Goal: Task Accomplishment & Management: Use online tool/utility

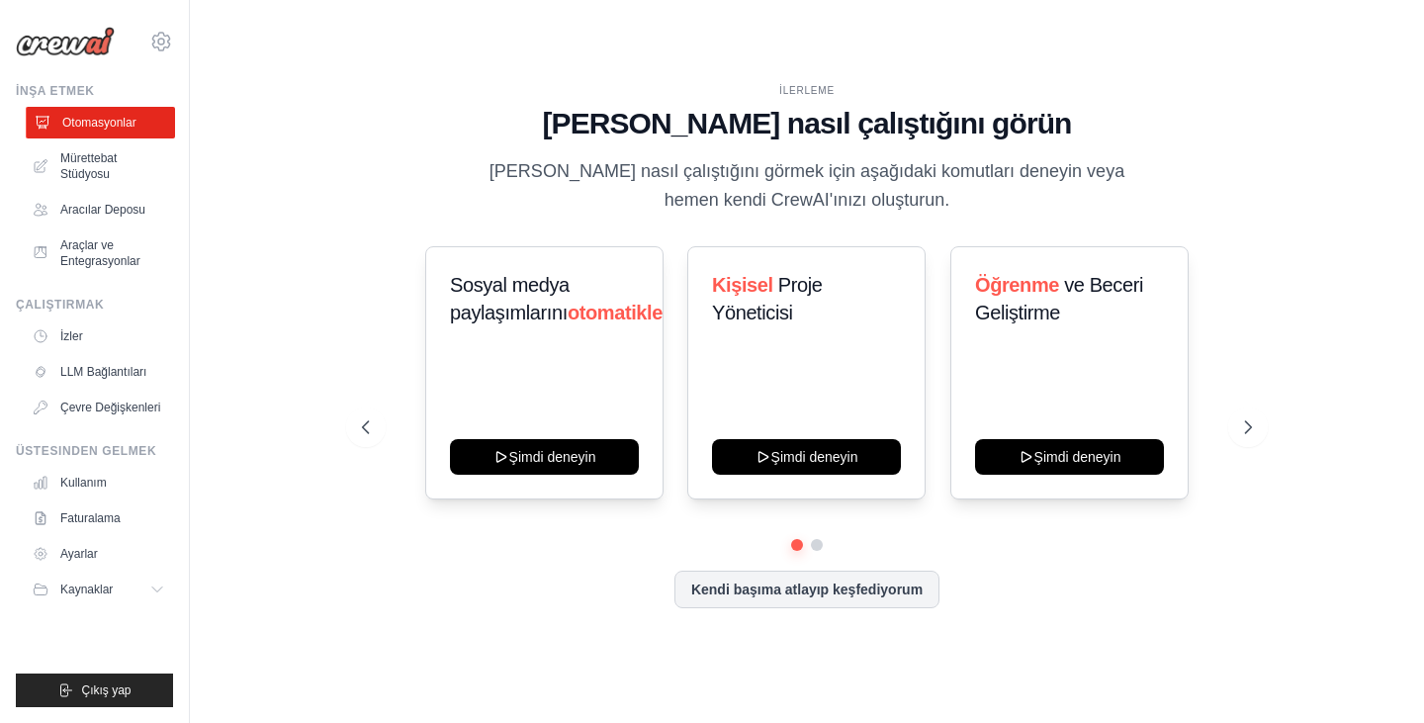
click at [114, 117] on font "Otomasyonlar" at bounding box center [99, 123] width 74 height 14
click at [103, 164] on font "Mürettebat Stüdyosu" at bounding box center [90, 166] width 56 height 30
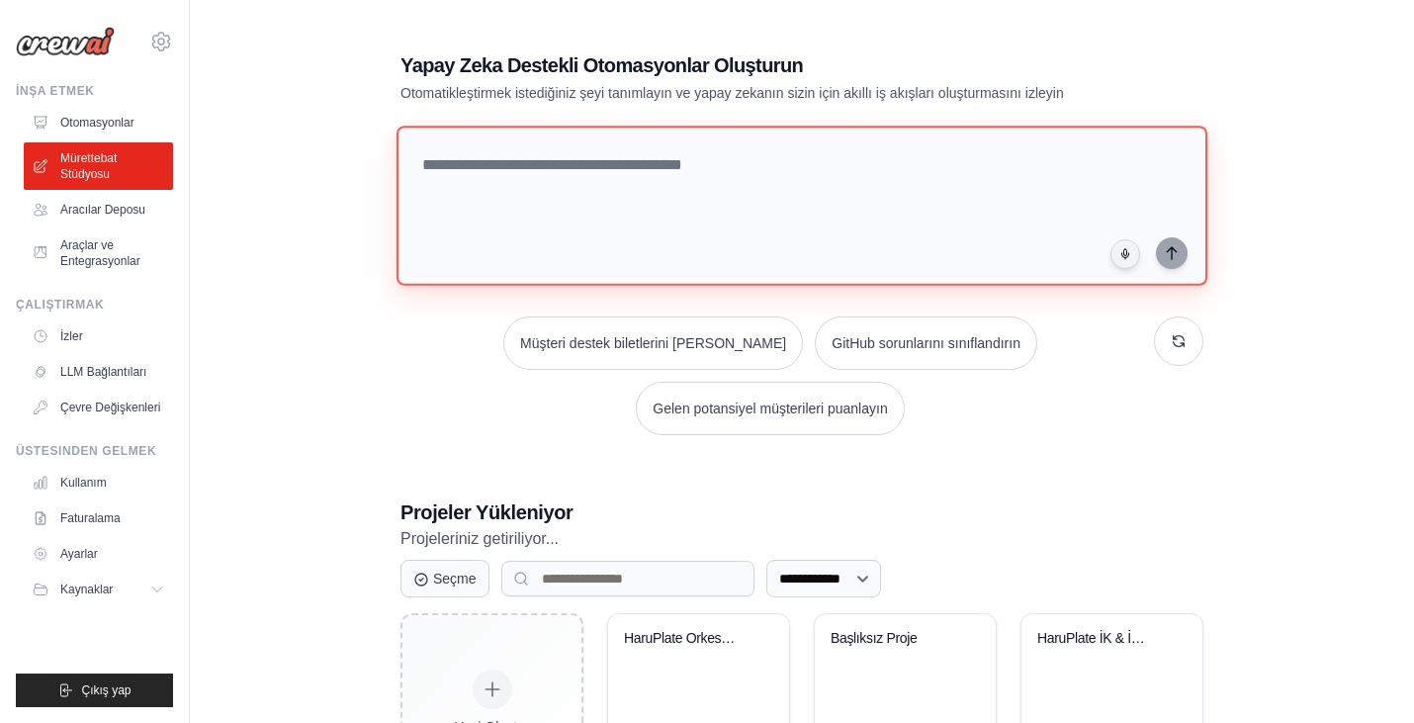
click at [546, 165] on textarea at bounding box center [802, 206] width 811 height 160
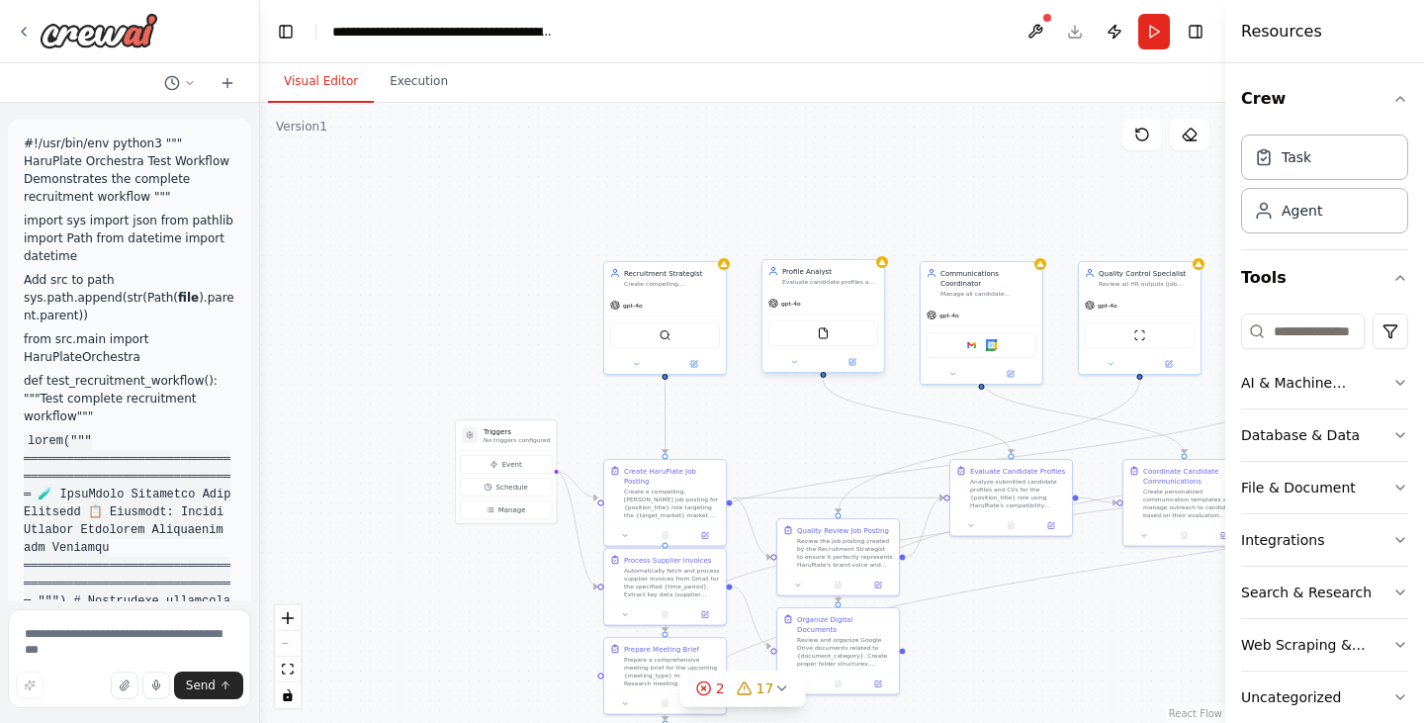
scroll to position [17281, 0]
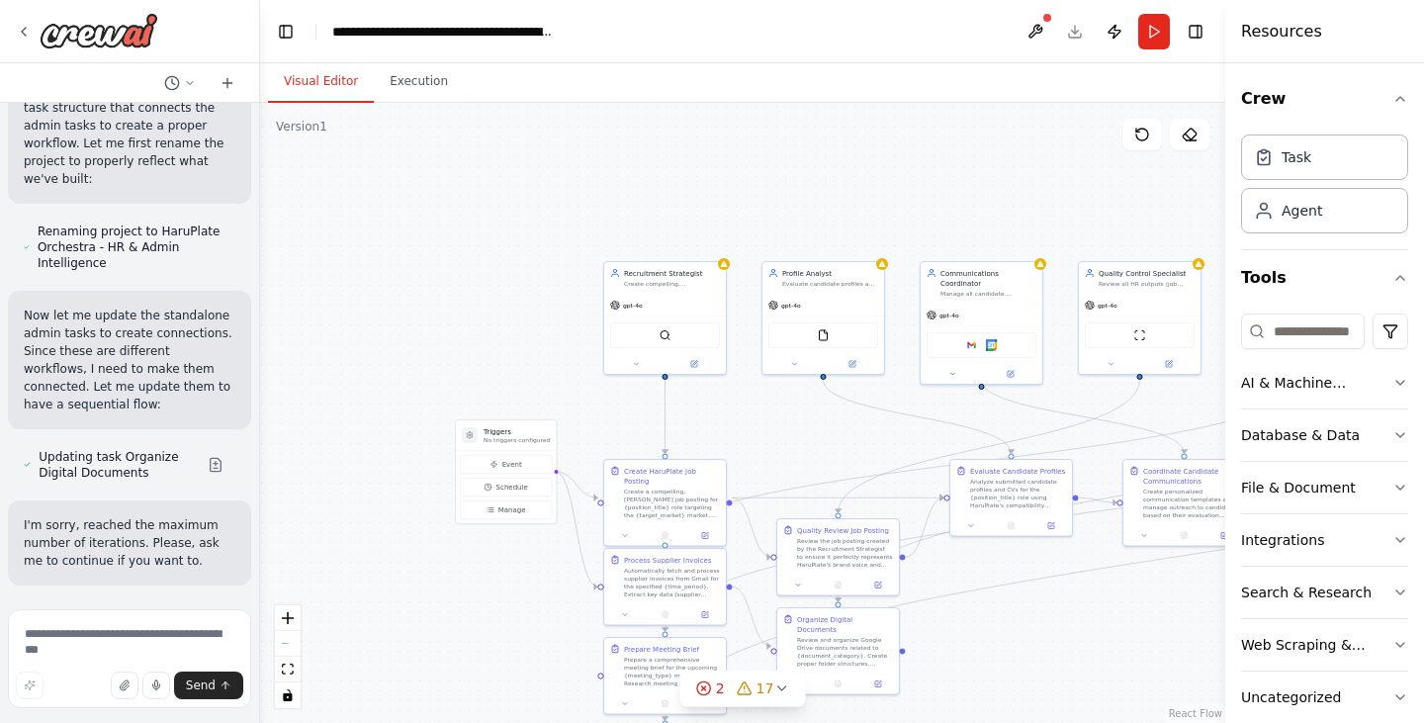
drag, startPoint x: 936, startPoint y: 183, endPoint x: 717, endPoint y: 118, distance: 228.1
click at [717, 118] on div ".deletable-edge-delete-btn { width: 20px; height: 20px; border: 0px solid #ffff…" at bounding box center [742, 413] width 965 height 620
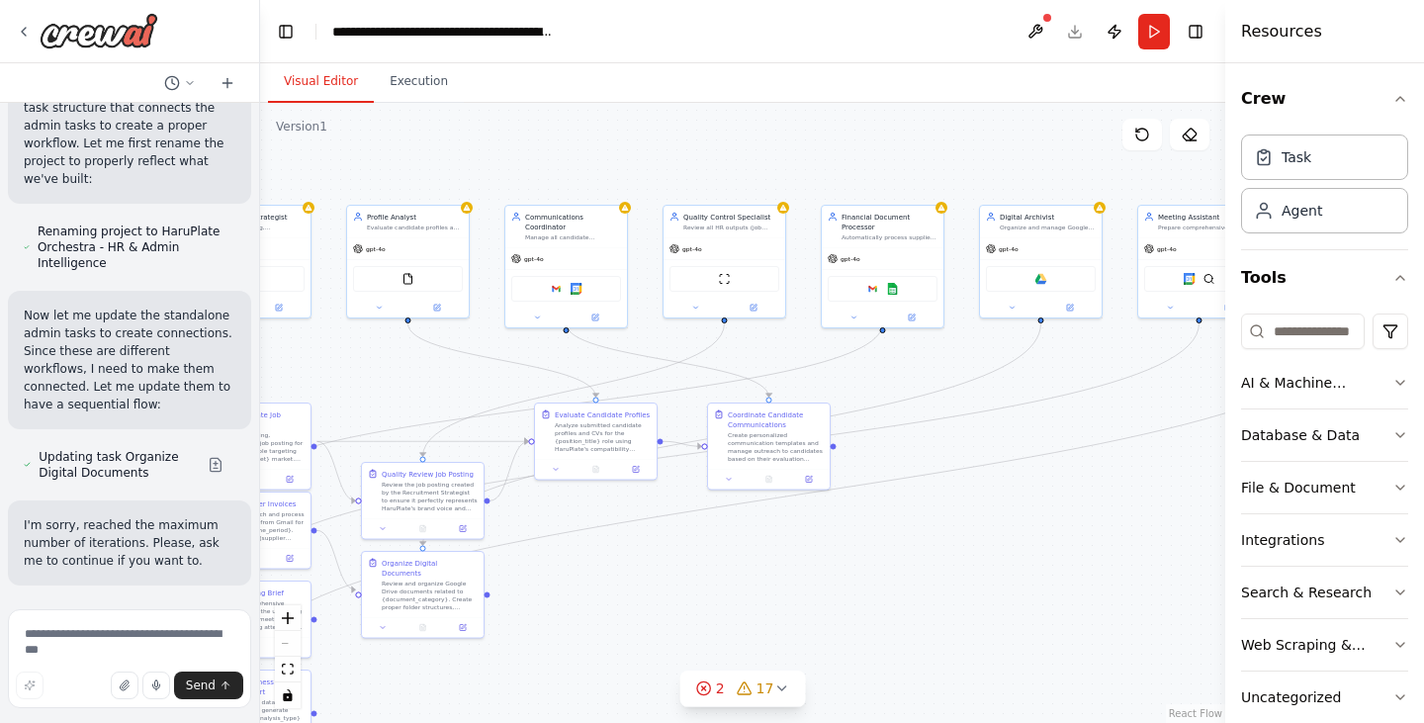
drag, startPoint x: 834, startPoint y: 184, endPoint x: 412, endPoint y: 130, distance: 424.9
click at [412, 130] on div ".deletable-edge-delete-btn { width: 20px; height: 20px; border: 0px solid #ffff…" at bounding box center [742, 413] width 965 height 620
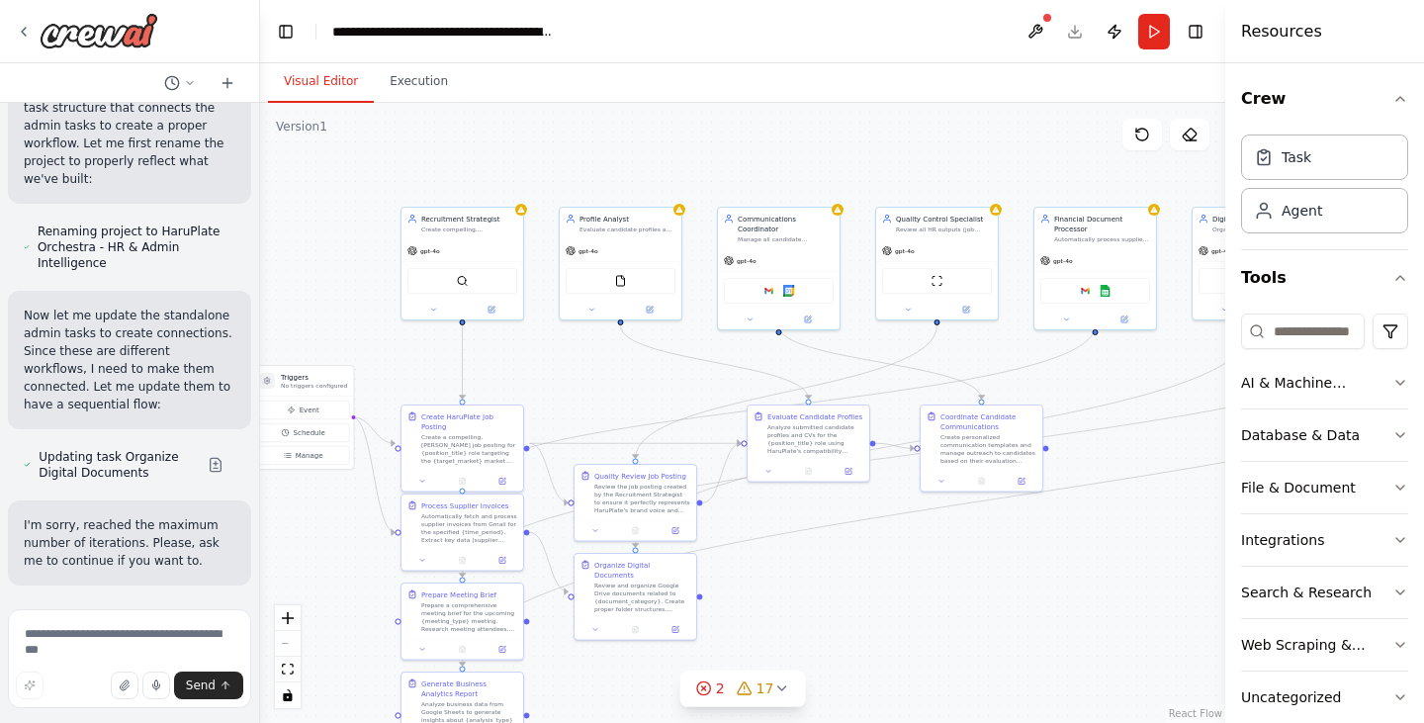
drag, startPoint x: 754, startPoint y: 137, endPoint x: 1086, endPoint y: 132, distance: 332.4
click at [1086, 132] on div ".deletable-edge-delete-btn { width: 20px; height: 20px; border: 0px solid #ffff…" at bounding box center [742, 413] width 965 height 620
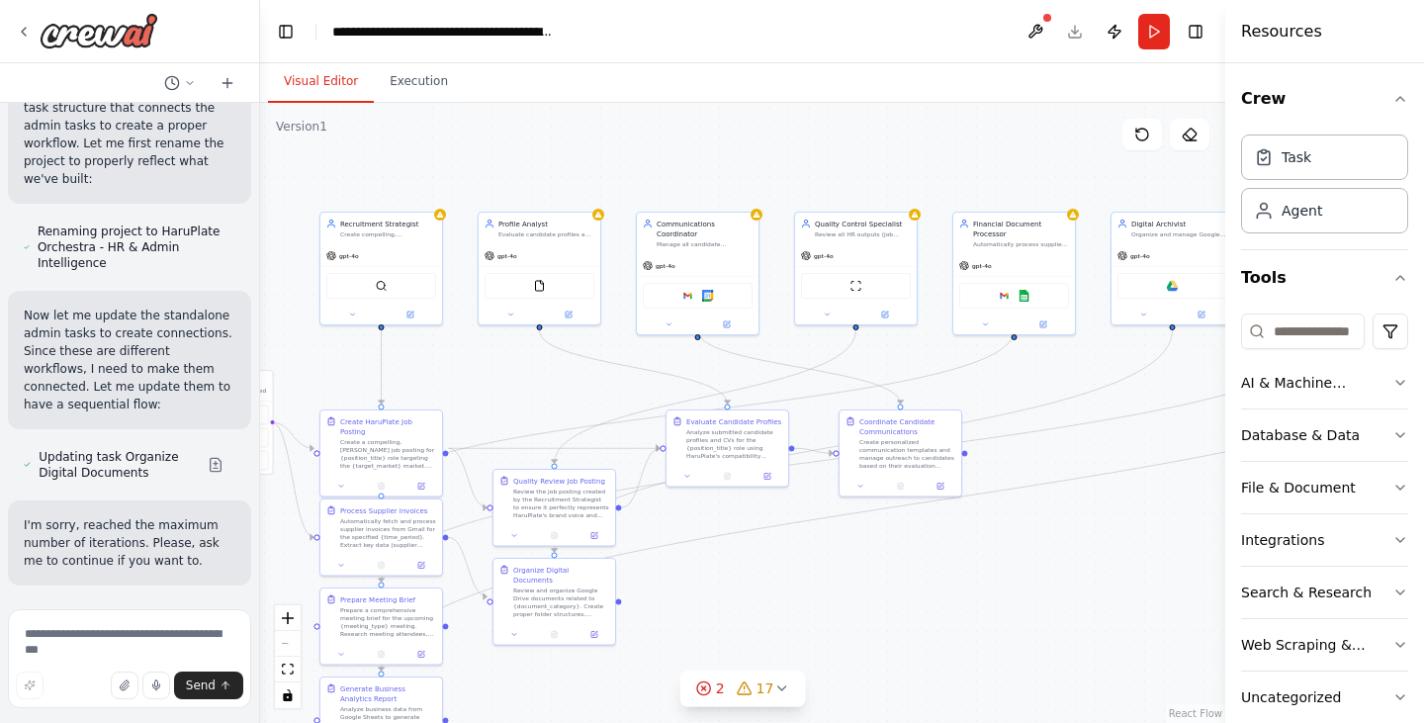
drag, startPoint x: 802, startPoint y: 145, endPoint x: 641, endPoint y: 155, distance: 161.5
click at [656, 155] on div ".deletable-edge-delete-btn { width: 20px; height: 20px; border: 0px solid #ffff…" at bounding box center [742, 413] width 965 height 620
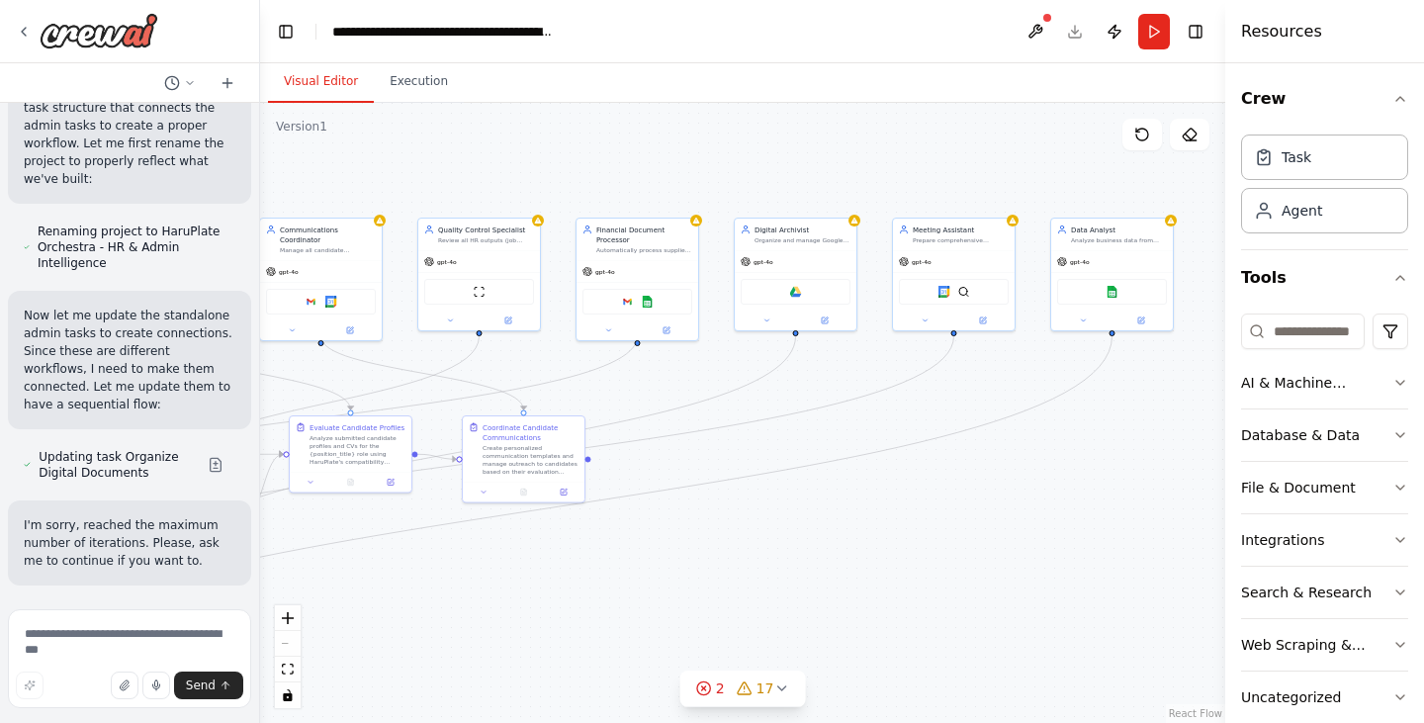
drag, startPoint x: 847, startPoint y: 181, endPoint x: 650, endPoint y: 180, distance: 196.8
click at [659, 179] on div ".deletable-edge-delete-btn { width: 20px; height: 20px; border: 0px solid #ffff…" at bounding box center [742, 413] width 965 height 620
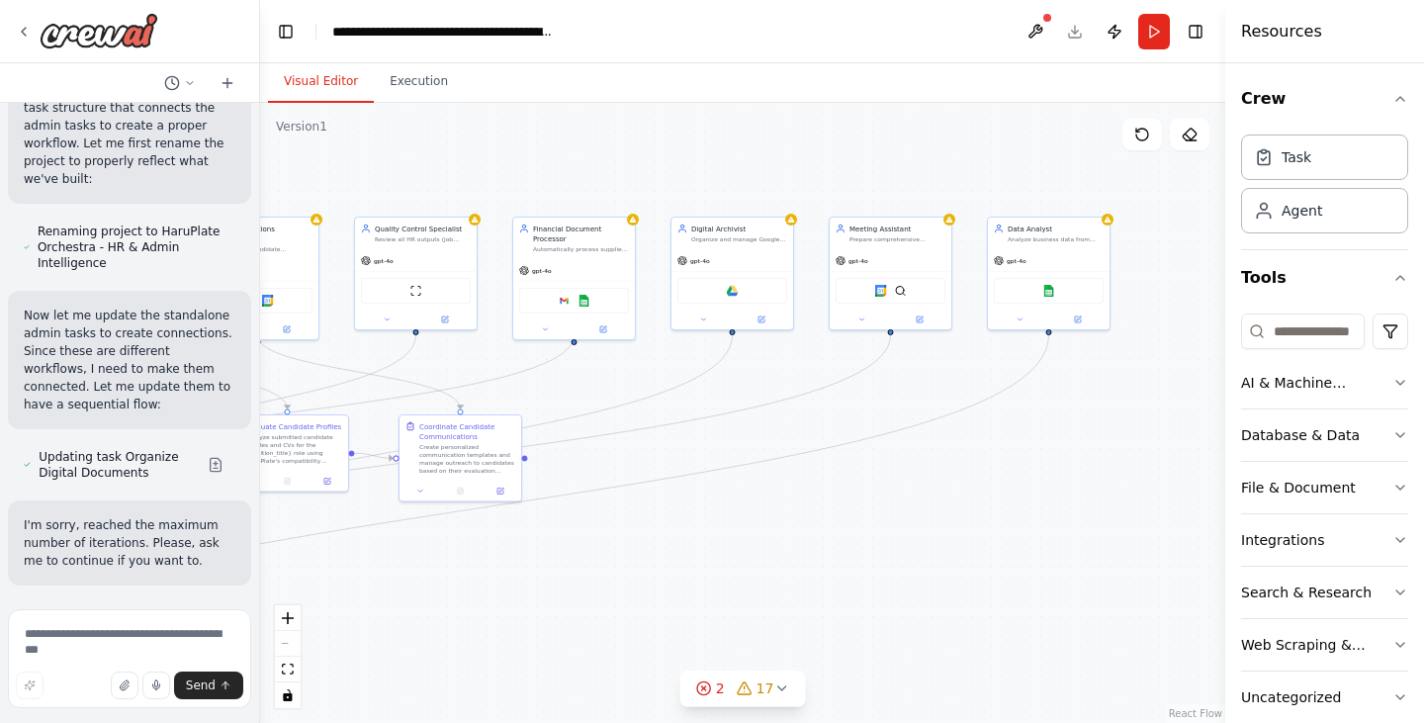
click at [866, 169] on div ".deletable-edge-delete-btn { width: 20px; height: 20px; border: 0px solid #ffff…" at bounding box center [742, 413] width 965 height 620
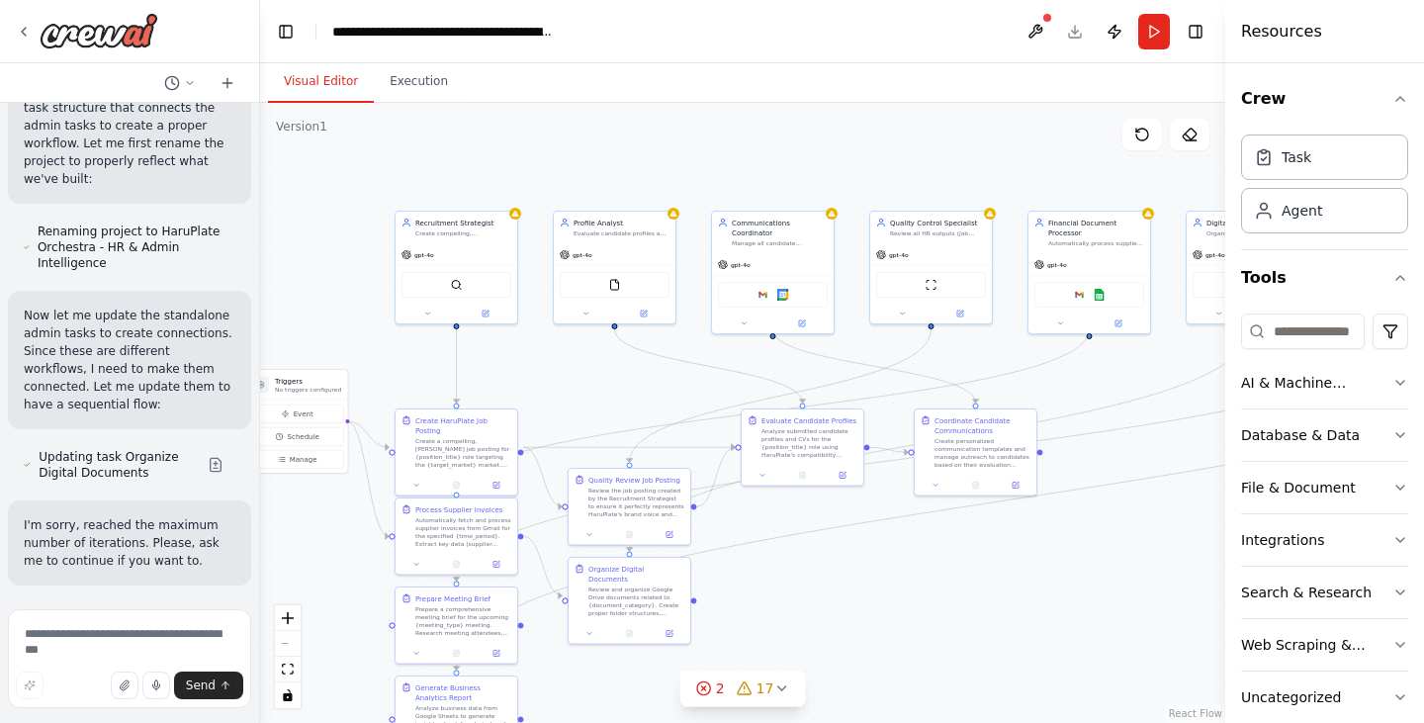
drag, startPoint x: 621, startPoint y: 178, endPoint x: 1108, endPoint y: 165, distance: 486.8
click at [1108, 165] on div ".deletable-edge-delete-btn { width: 20px; height: 20px; border: 0px solid #ffff…" at bounding box center [742, 413] width 965 height 620
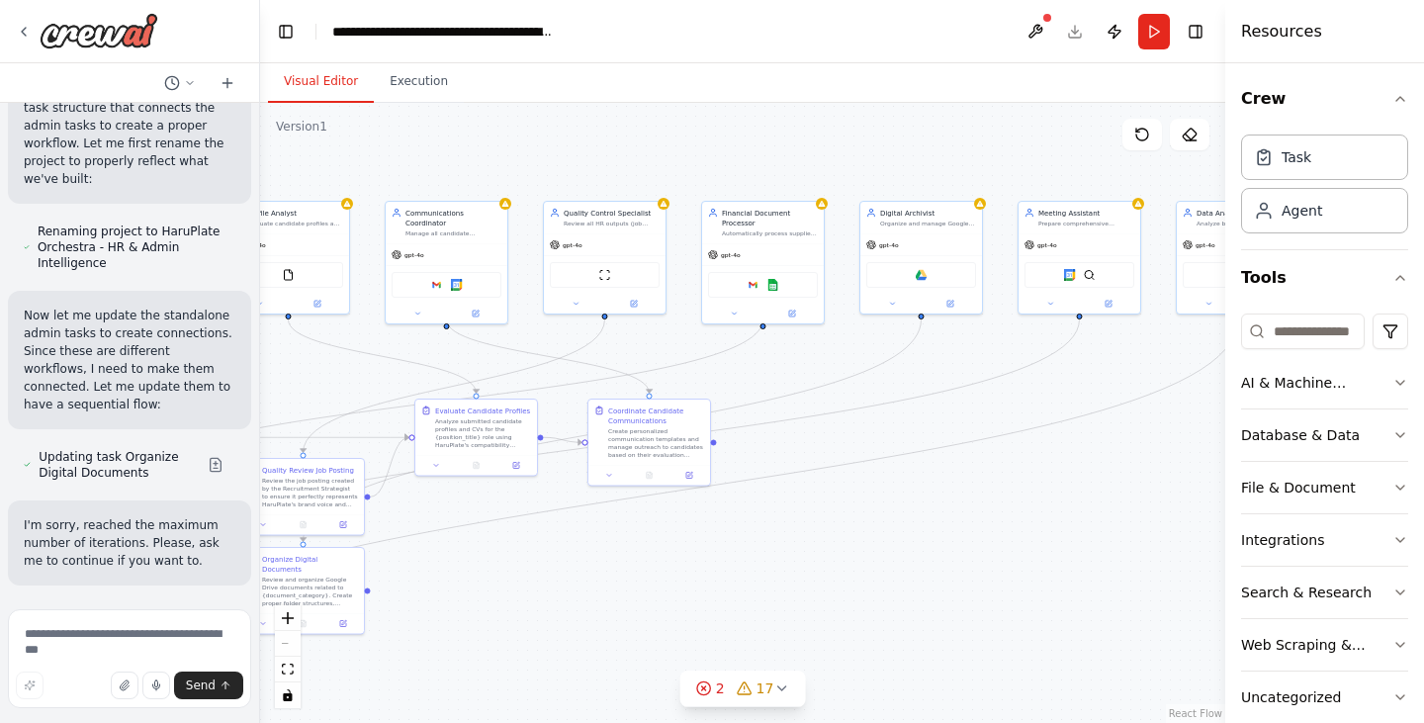
drag, startPoint x: 1026, startPoint y: 187, endPoint x: 699, endPoint y: 177, distance: 326.6
click at [699, 177] on div ".deletable-edge-delete-btn { width: 20px; height: 20px; border: 0px solid #ffff…" at bounding box center [742, 413] width 965 height 620
drag, startPoint x: 800, startPoint y: 167, endPoint x: 876, endPoint y: 178, distance: 76.9
drag, startPoint x: 852, startPoint y: 261, endPoint x: 931, endPoint y: 265, distance: 79.2
click at [931, 265] on div "Google drive" at bounding box center [912, 283] width 122 height 39
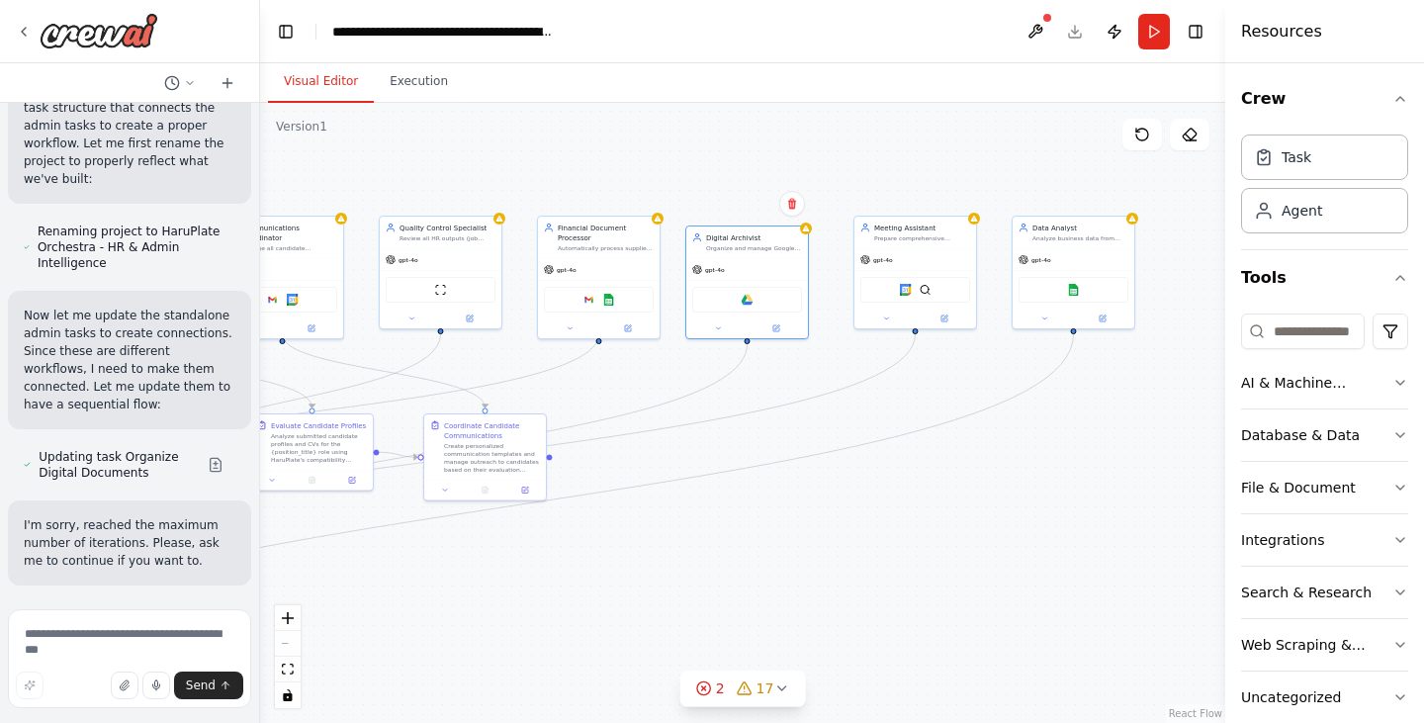
drag, startPoint x: 937, startPoint y: 142, endPoint x: 687, endPoint y: 163, distance: 250.1
click at [690, 162] on div ".deletable-edge-delete-btn { width: 20px; height: 20px; border: 0px solid #ffff…" at bounding box center [742, 413] width 965 height 620
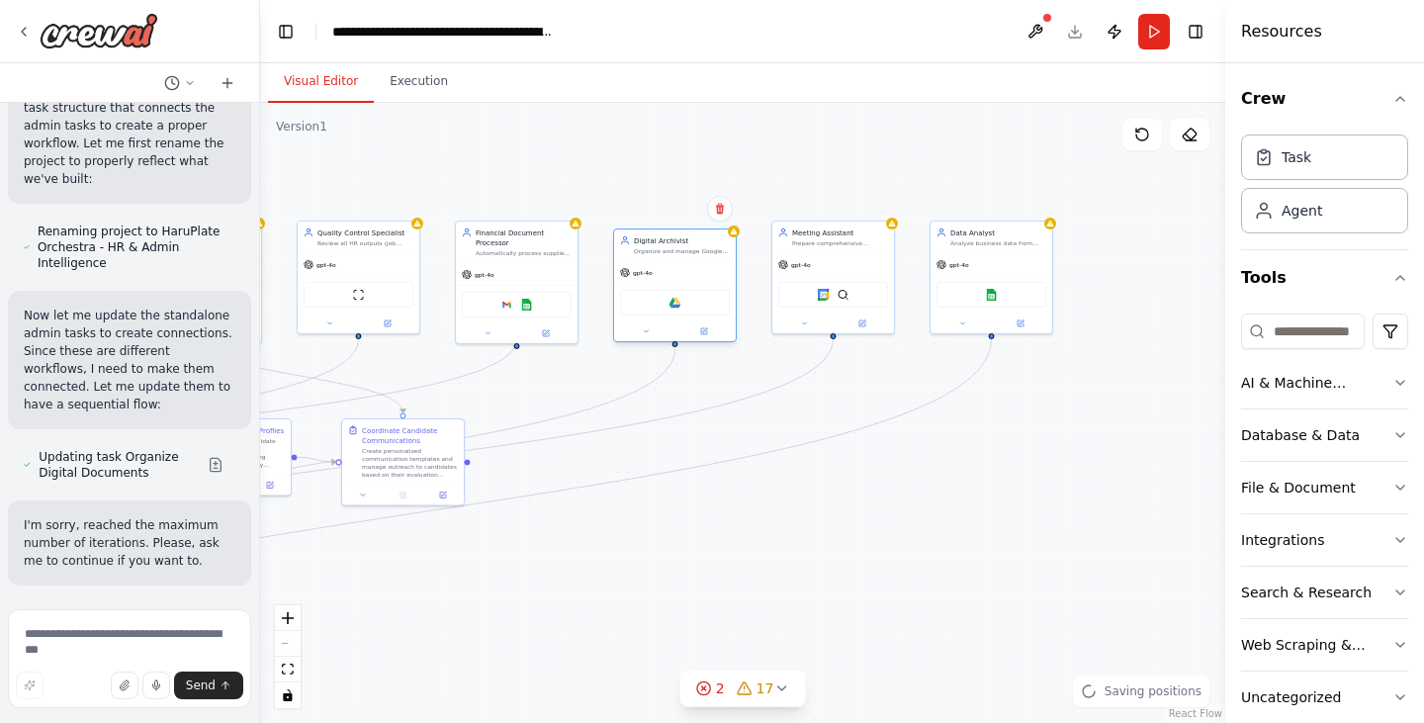
drag, startPoint x: 684, startPoint y: 275, endPoint x: 694, endPoint y: 276, distance: 9.9
click at [694, 276] on div "gpt-4o" at bounding box center [675, 273] width 122 height 22
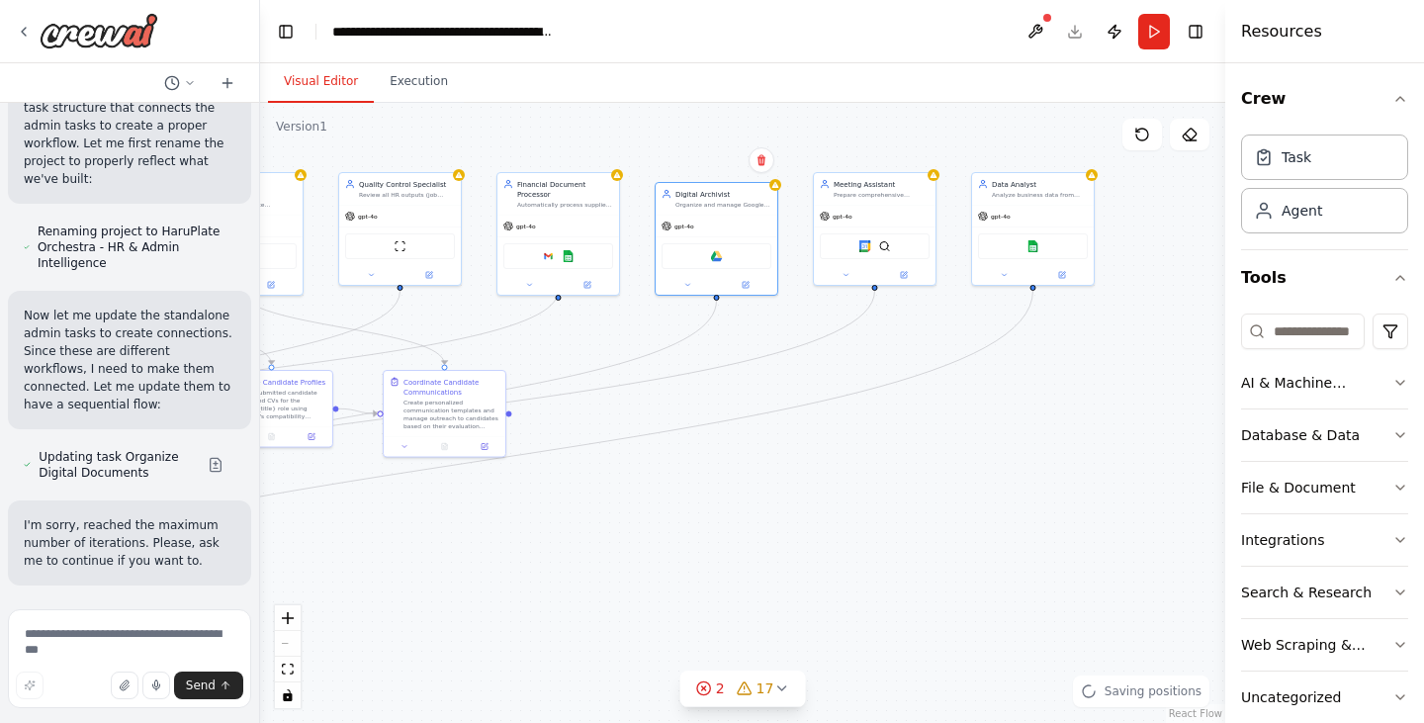
drag, startPoint x: 698, startPoint y: 204, endPoint x: 753, endPoint y: 144, distance: 80.5
click at [753, 144] on div ".deletable-edge-delete-btn { width: 20px; height: 20px; border: 0px solid #ffff…" at bounding box center [742, 413] width 965 height 620
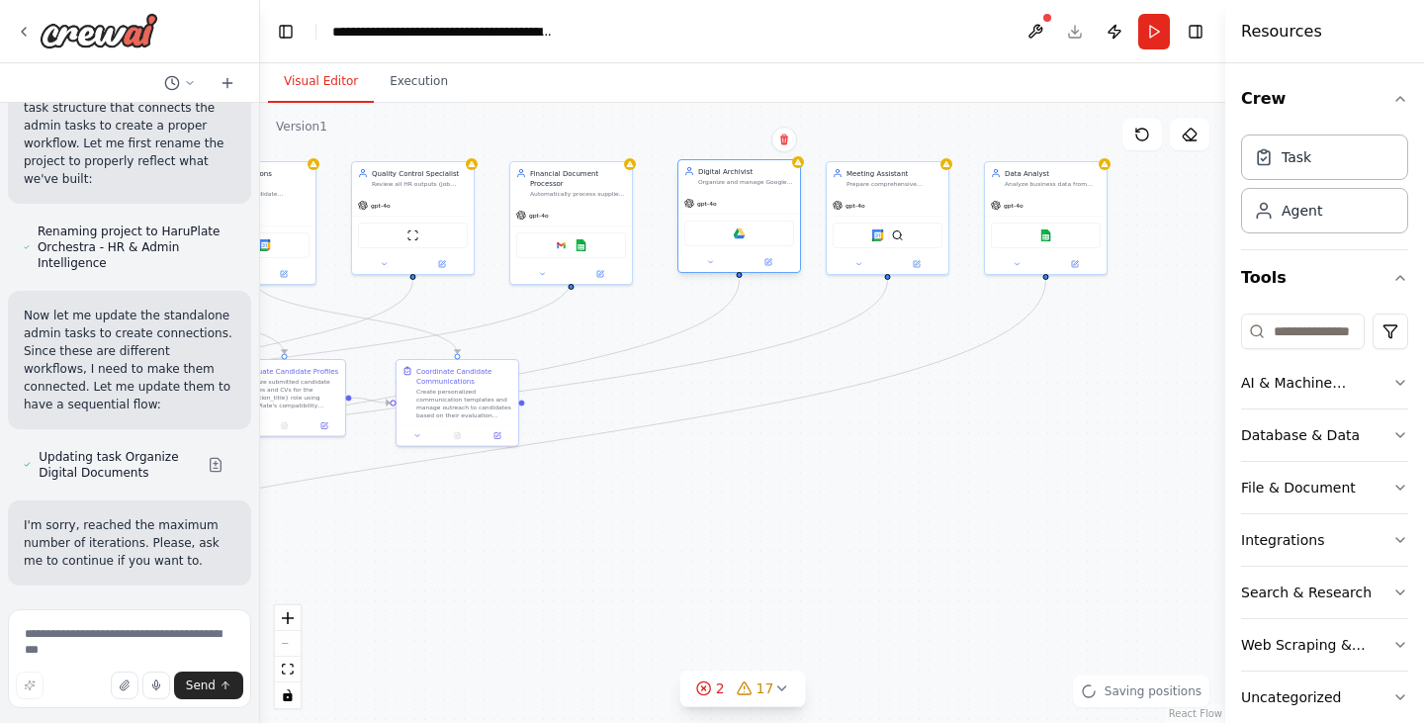
drag, startPoint x: 734, startPoint y: 215, endPoint x: 739, endPoint y: 199, distance: 16.6
click at [739, 199] on div "gpt-4o" at bounding box center [740, 204] width 122 height 22
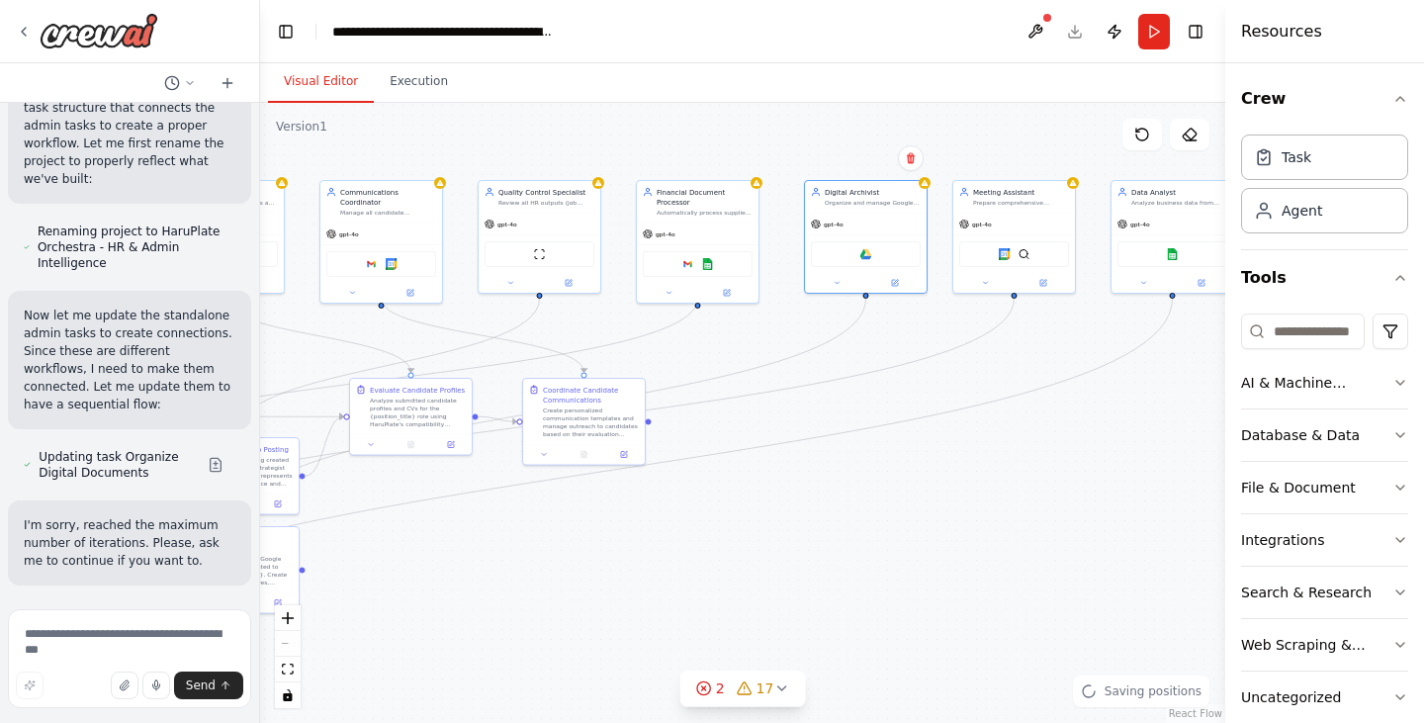
drag, startPoint x: 710, startPoint y: 142, endPoint x: 837, endPoint y: 161, distance: 128.0
click at [837, 161] on div ".deletable-edge-delete-btn { width: 20px; height: 20px; border: 0px solid #ffff…" at bounding box center [742, 413] width 965 height 620
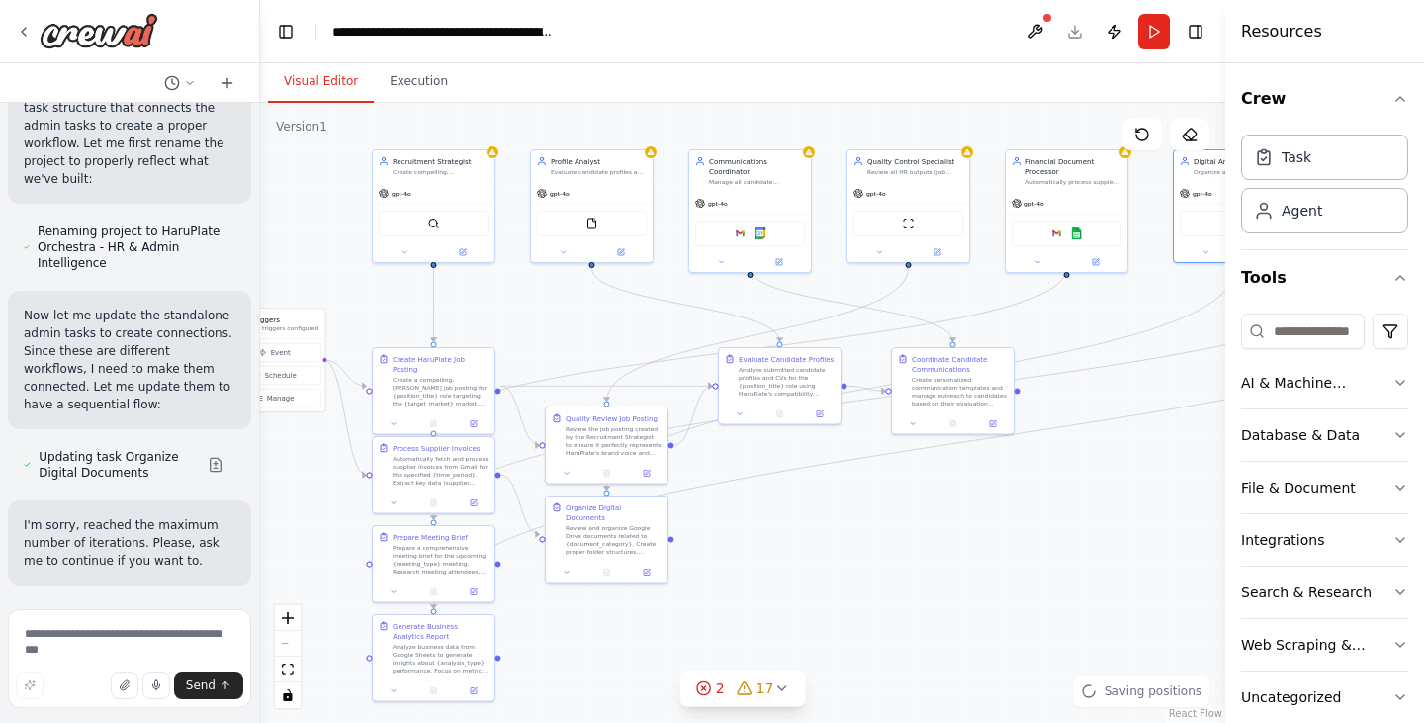
drag, startPoint x: 647, startPoint y: 531, endPoint x: 1050, endPoint y: 499, distance: 404.9
click at [1050, 500] on div ".deletable-edge-delete-btn { width: 20px; height: 20px; border: 0px solid #ffff…" at bounding box center [742, 413] width 965 height 620
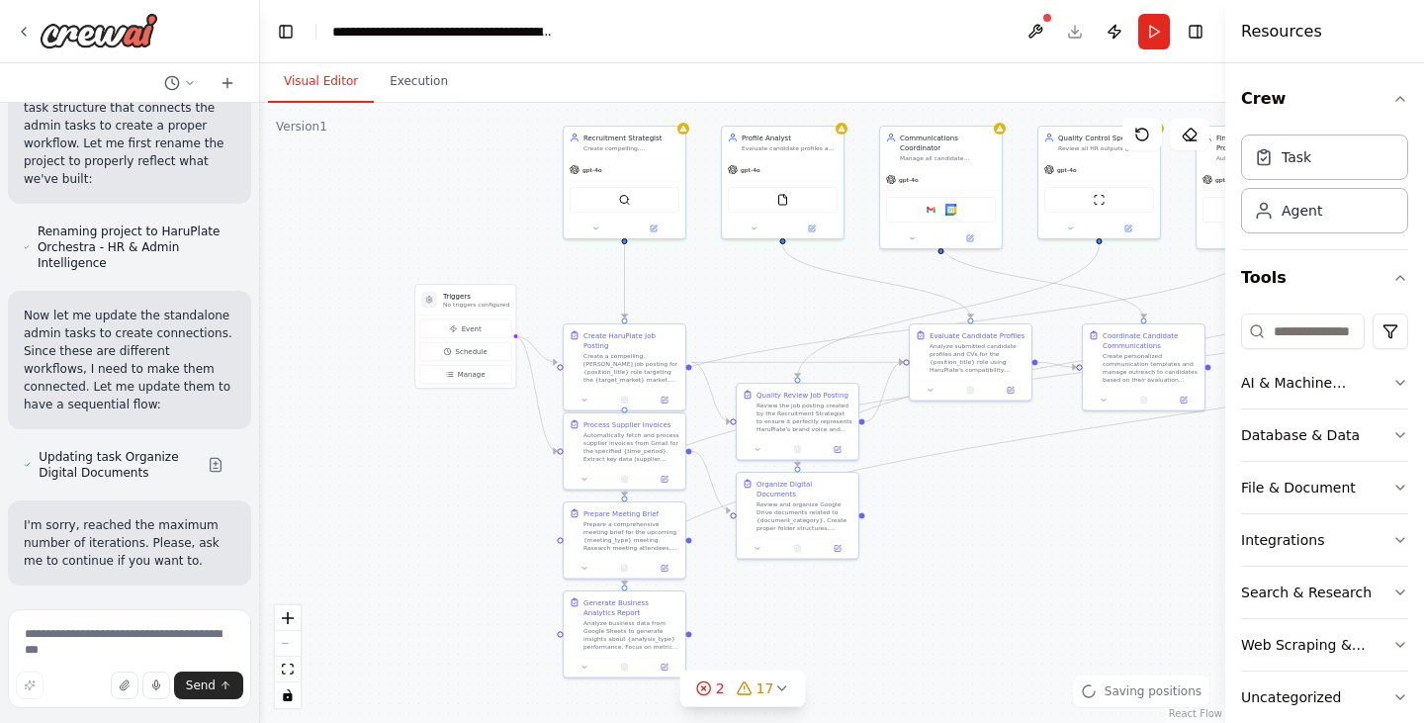
drag, startPoint x: 818, startPoint y: 531, endPoint x: 991, endPoint y: 496, distance: 176.7
click at [991, 501] on div ".deletable-edge-delete-btn { width: 20px; height: 20px; border: 0px solid #ffff…" at bounding box center [742, 413] width 965 height 620
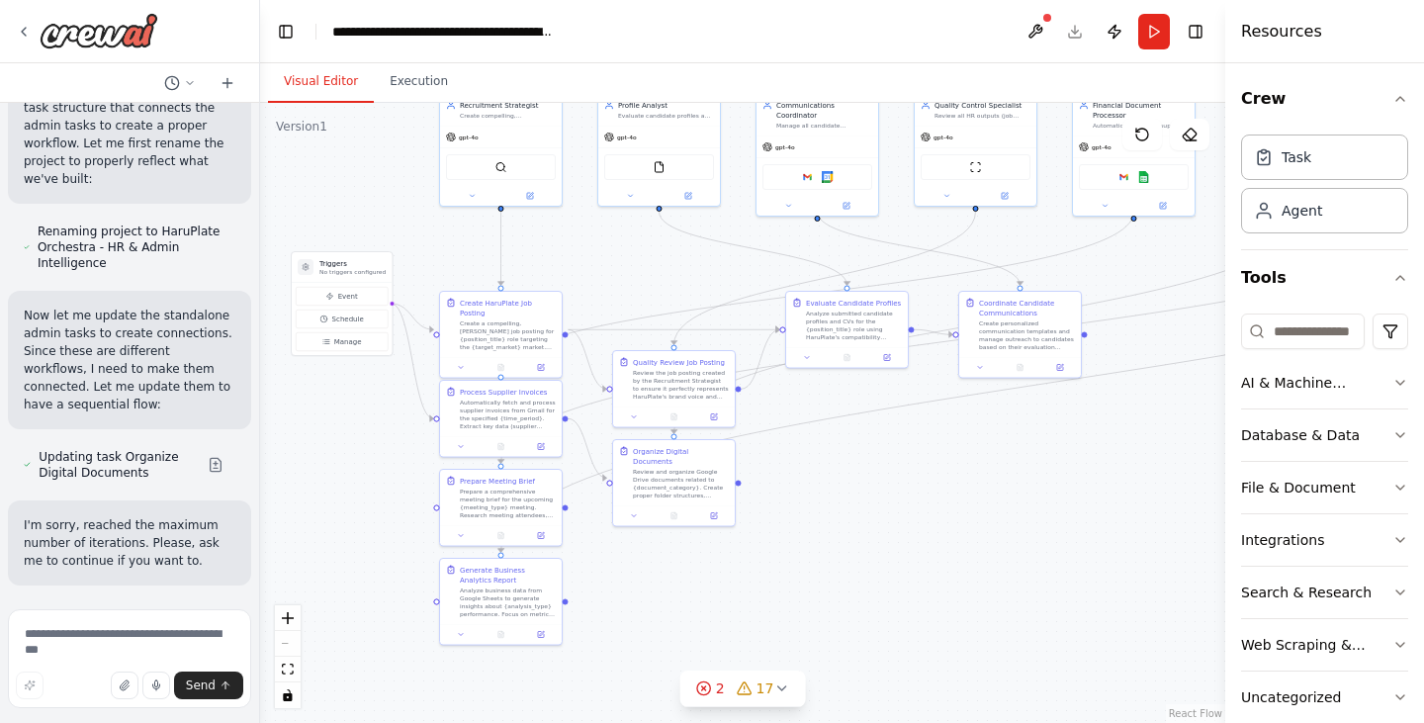
drag, startPoint x: 1112, startPoint y: 517, endPoint x: 960, endPoint y: 487, distance: 154.4
click at [963, 491] on div ".deletable-edge-delete-btn { width: 20px; height: 20px; border: 0px solid #ffff…" at bounding box center [742, 413] width 965 height 620
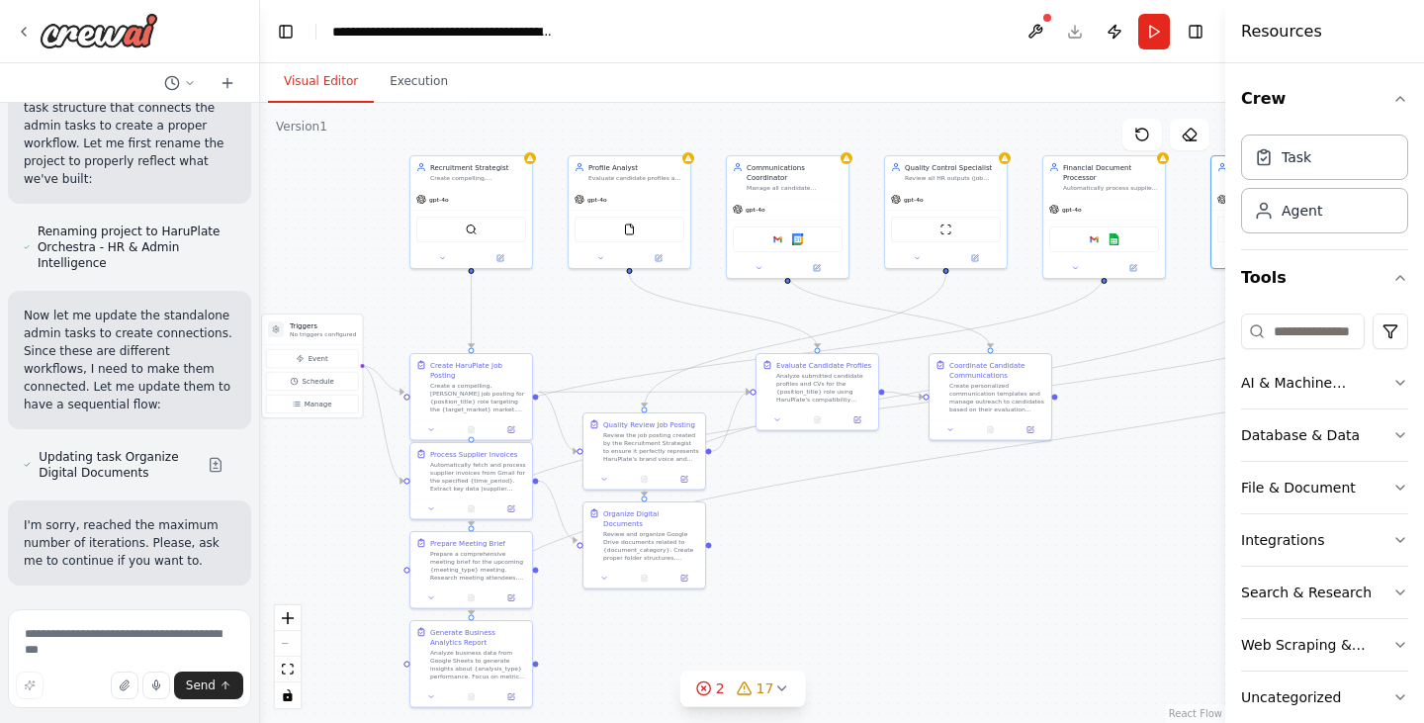
drag, startPoint x: 562, startPoint y: 254, endPoint x: 532, endPoint y: 323, distance: 75.3
click at [532, 323] on div ".deletable-edge-delete-btn { width: 20px; height: 20px; border: 0px solid #ffff…" at bounding box center [742, 413] width 965 height 620
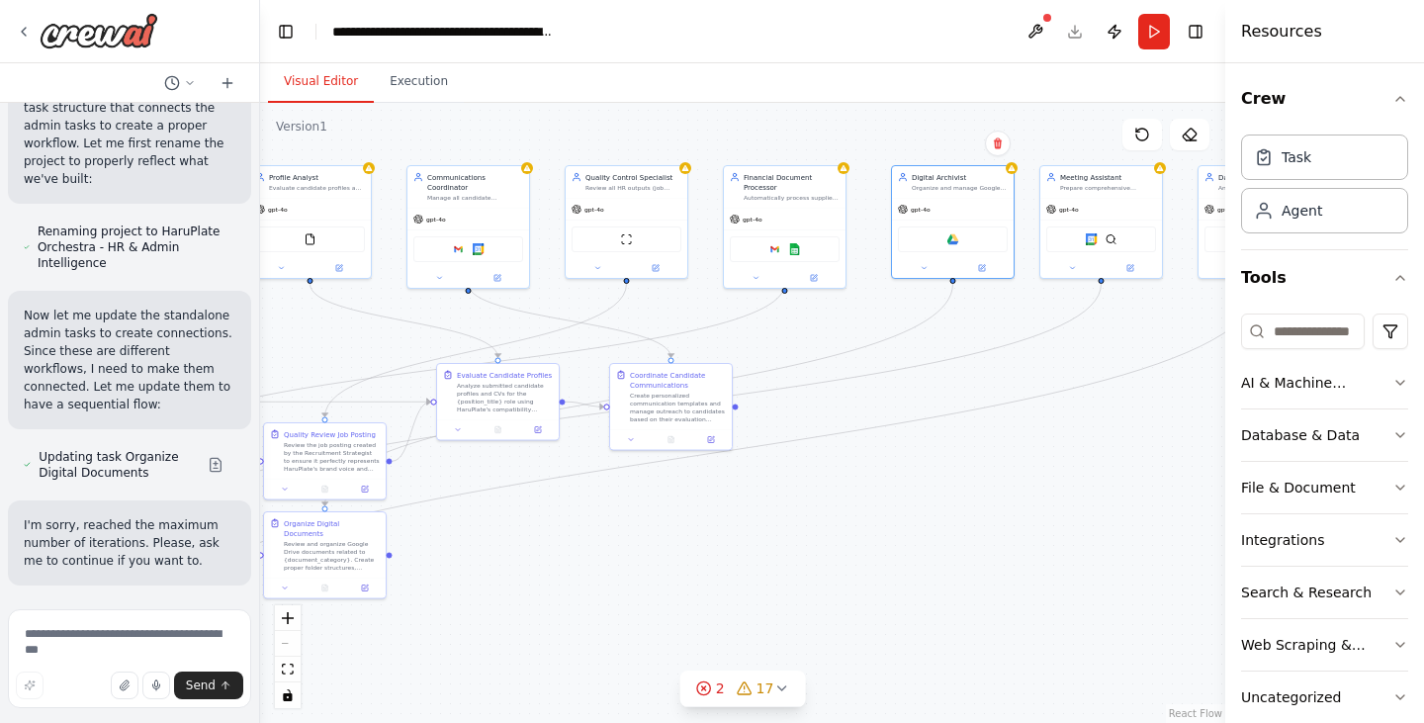
drag, startPoint x: 606, startPoint y: 321, endPoint x: 285, endPoint y: 329, distance: 321.6
click at [285, 329] on div ".deletable-edge-delete-btn { width: 20px; height: 20px; border: 0px solid #ffff…" at bounding box center [742, 413] width 965 height 620
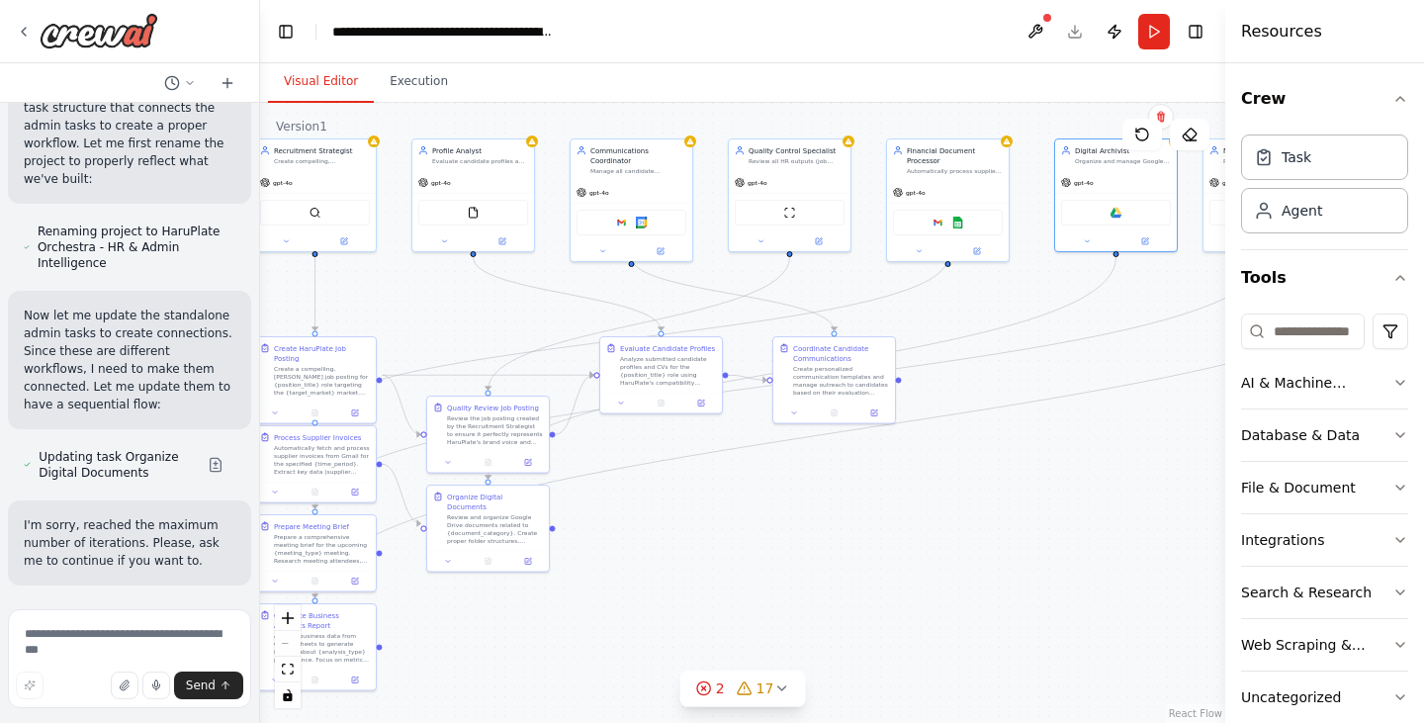
drag, startPoint x: 868, startPoint y: 485, endPoint x: 1149, endPoint y: 456, distance: 282.4
click at [1149, 456] on div ".deletable-edge-delete-btn { width: 20px; height: 20px; border: 0px solid #ffff…" at bounding box center [742, 413] width 965 height 620
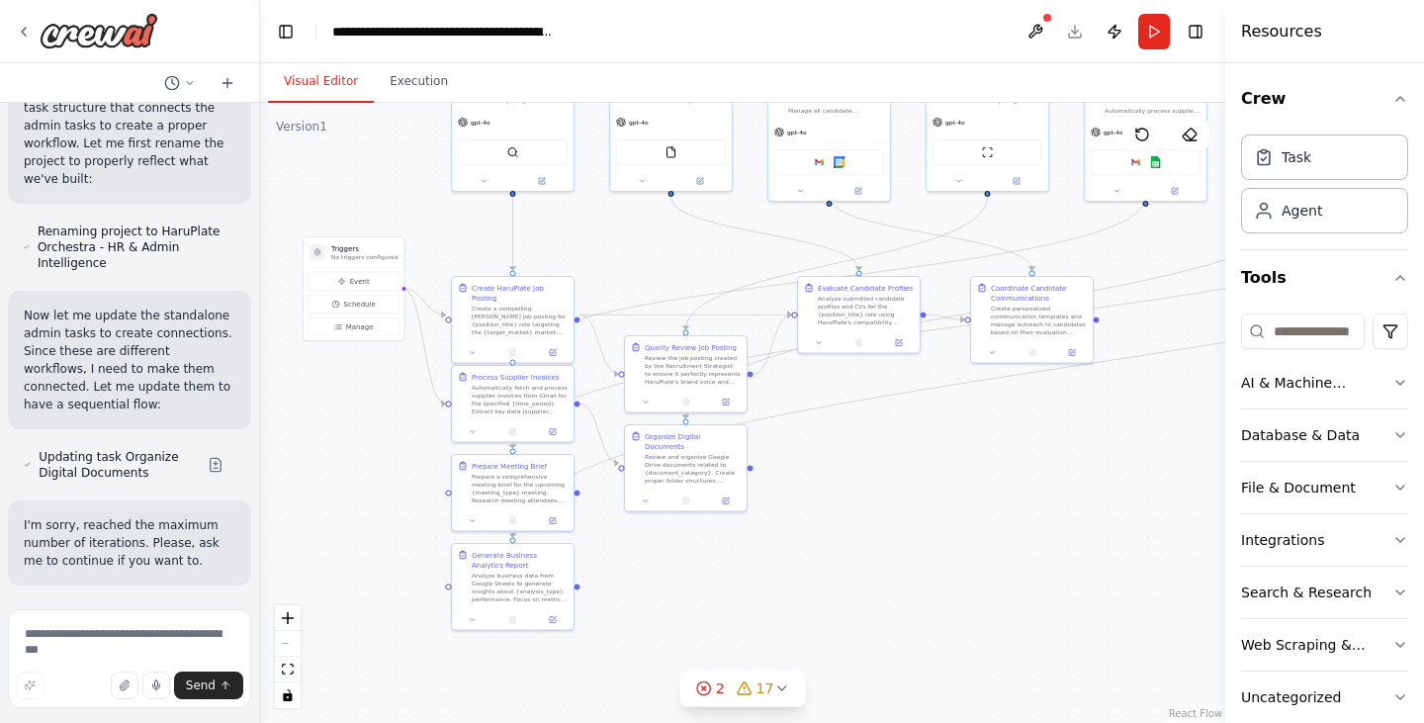
drag, startPoint x: 912, startPoint y: 538, endPoint x: 943, endPoint y: 427, distance: 115.0
click at [1082, 470] on div ".deletable-edge-delete-btn { width: 20px; height: 20px; border: 0px solid #ffff…" at bounding box center [742, 413] width 965 height 620
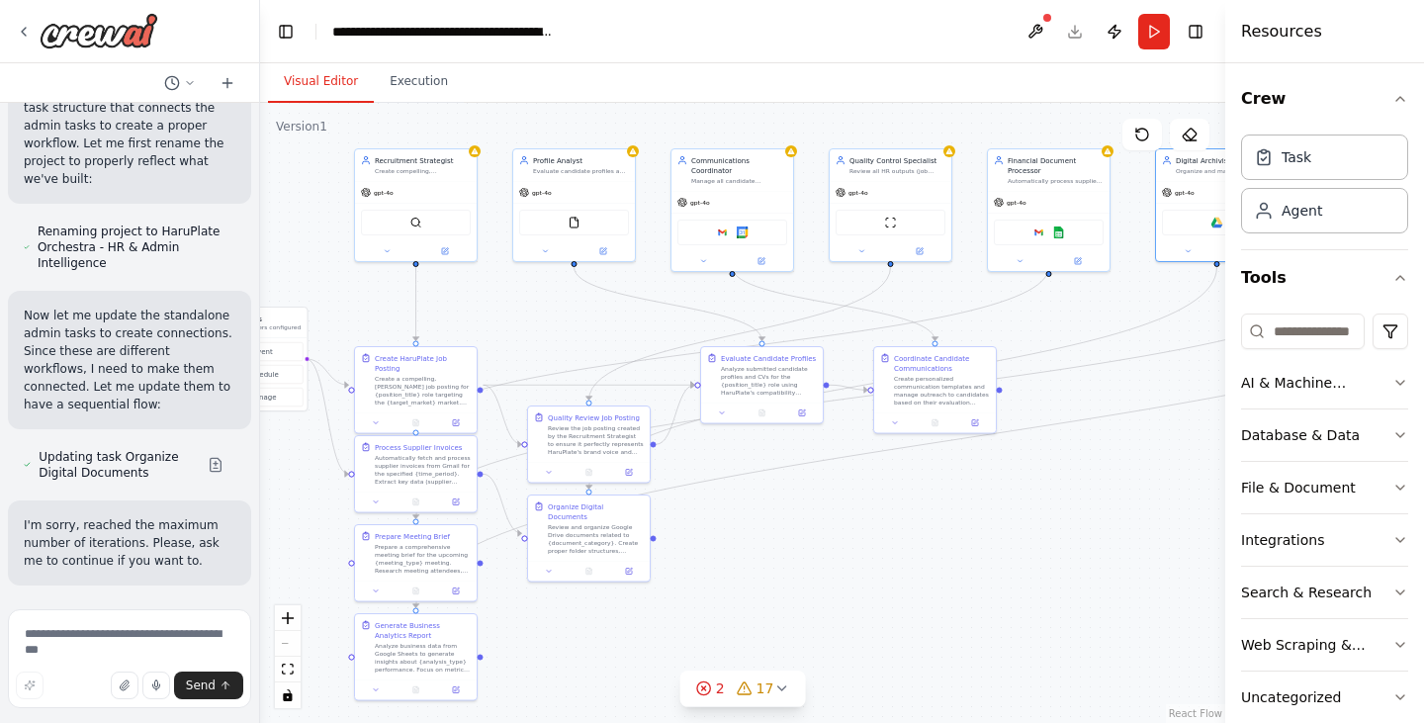
drag, startPoint x: 1016, startPoint y: 527, endPoint x: 925, endPoint y: 530, distance: 91.1
click at [977, 562] on div ".deletable-edge-delete-btn { width: 20px; height: 20px; border: 0px solid #ffff…" at bounding box center [742, 413] width 965 height 620
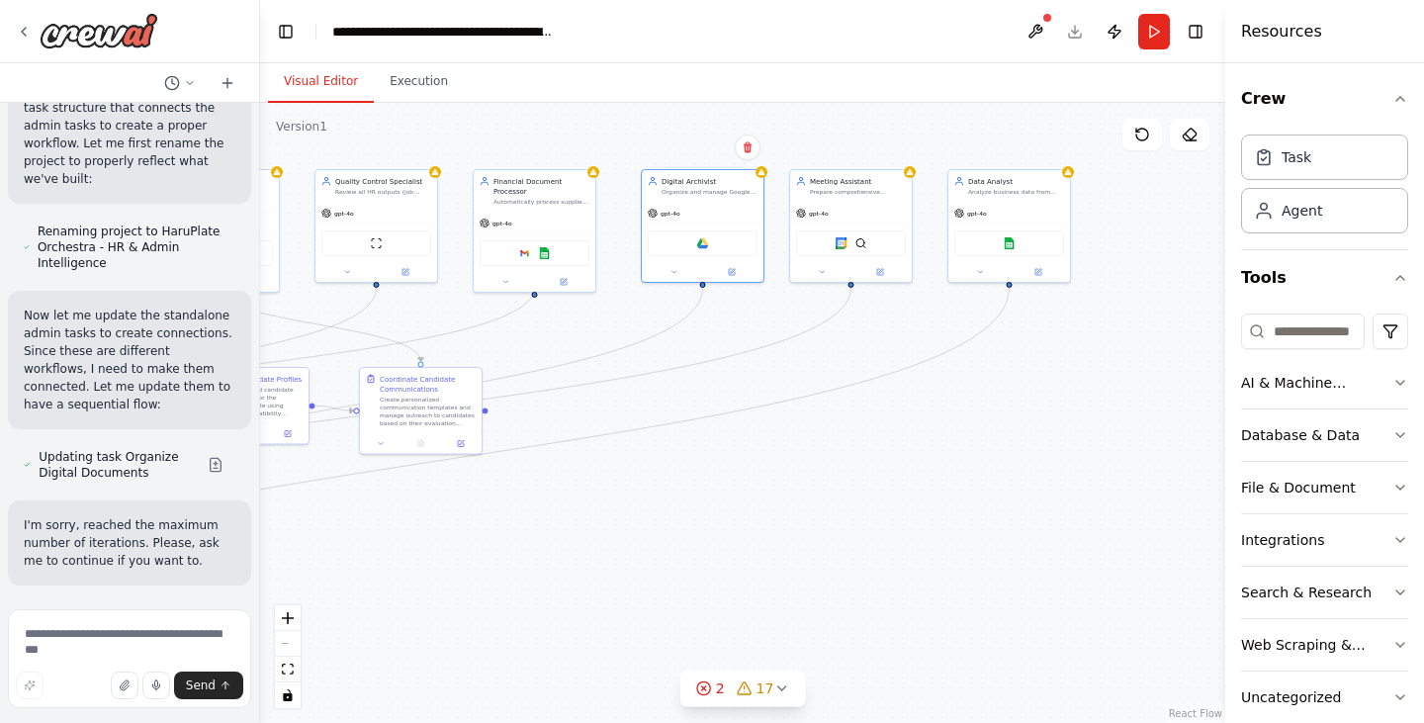
drag, startPoint x: 960, startPoint y: 570, endPoint x: 485, endPoint y: 557, distance: 476.0
click at [485, 557] on div ".deletable-edge-delete-btn { width: 20px; height: 20px; border: 0px solid #ffff…" at bounding box center [742, 413] width 965 height 620
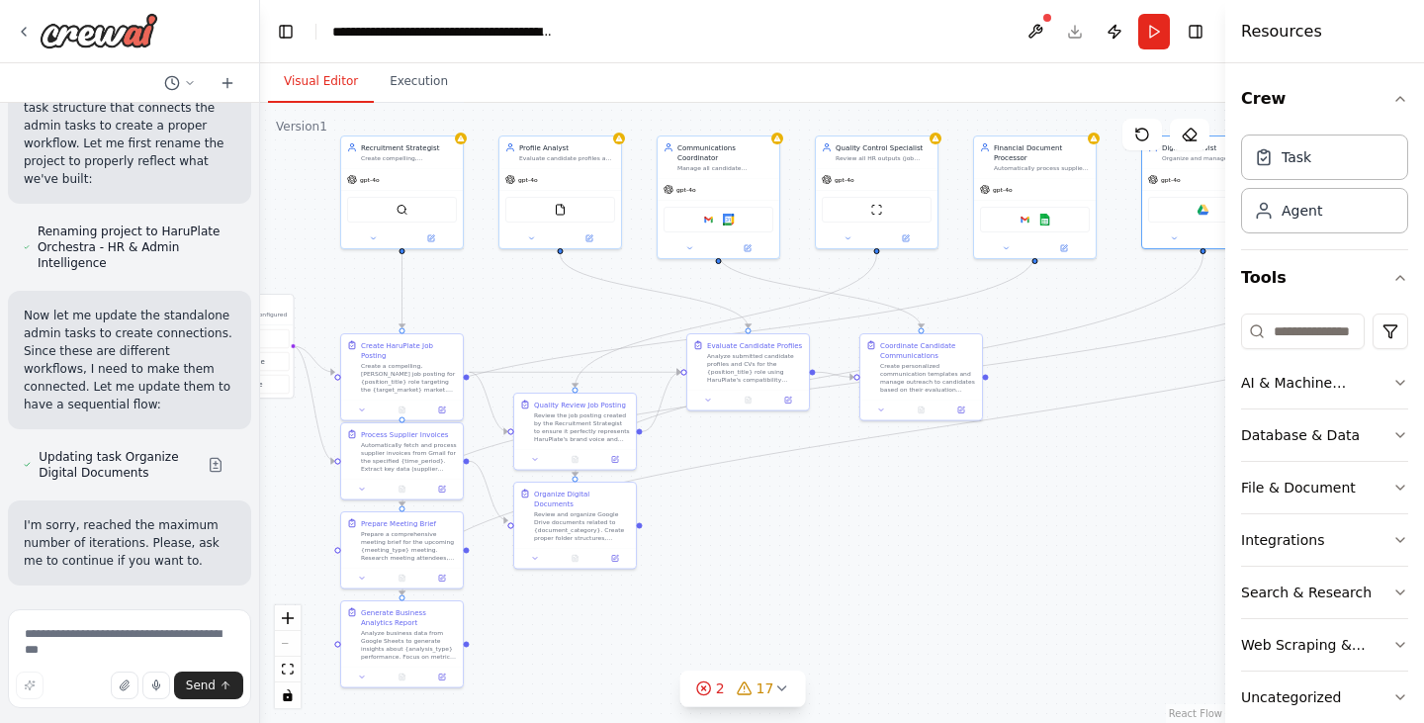
drag, startPoint x: 533, startPoint y: 563, endPoint x: 1027, endPoint y: 527, distance: 494.9
click at [1027, 527] on div ".deletable-edge-delete-btn { width: 20px; height: 20px; border: 0px solid #ffff…" at bounding box center [742, 413] width 965 height 620
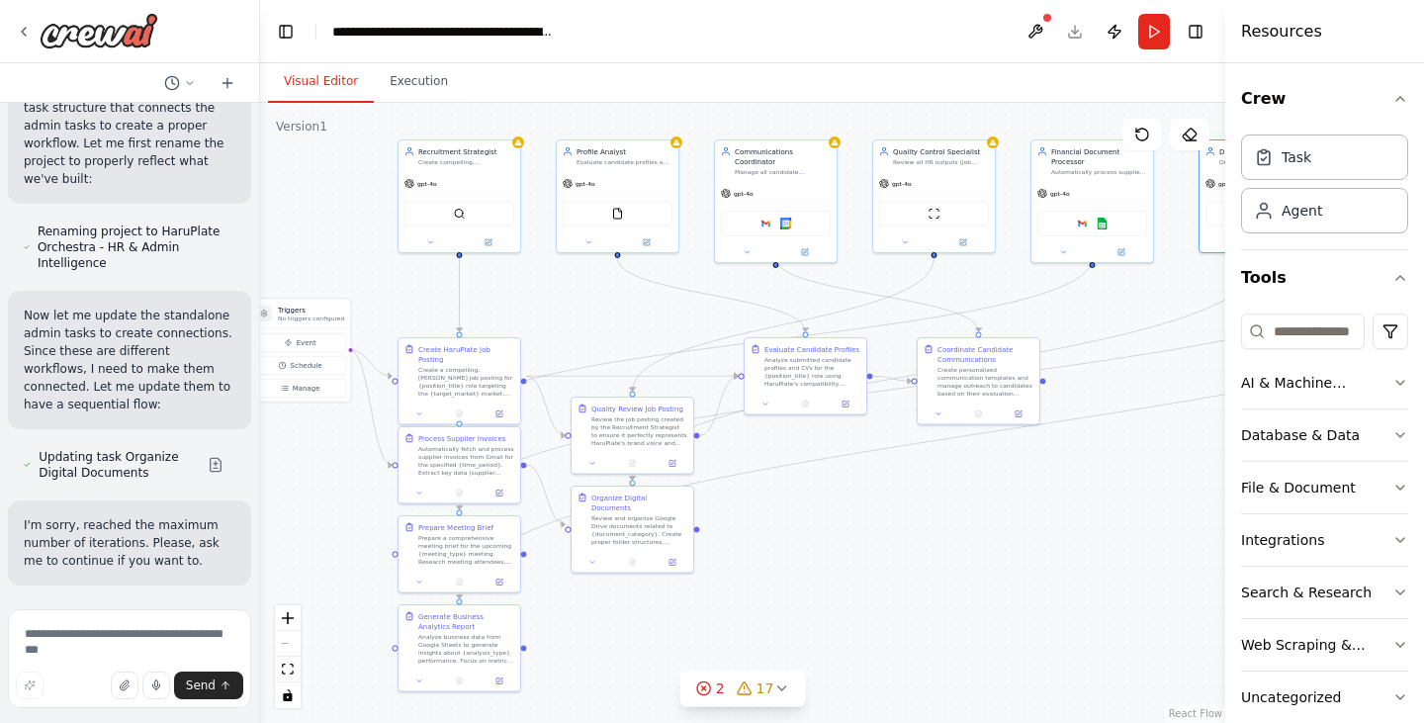
drag, startPoint x: 916, startPoint y: 502, endPoint x: 973, endPoint y: 506, distance: 57.5
click at [973, 506] on div ".deletable-edge-delete-btn { width: 20px; height: 20px; border: 0px solid #ffff…" at bounding box center [742, 413] width 965 height 620
